Goal: Go to known website

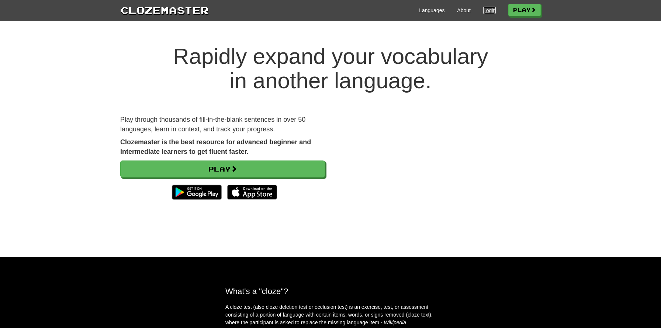
click at [490, 12] on link "Login" at bounding box center [489, 10] width 13 height 7
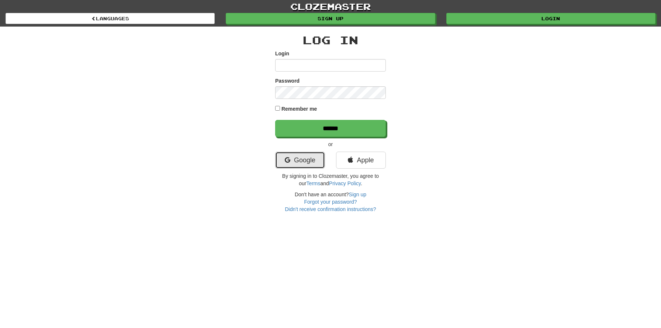
click at [310, 159] on link "Google" at bounding box center [300, 160] width 50 height 17
